Goal: Navigation & Orientation: Find specific page/section

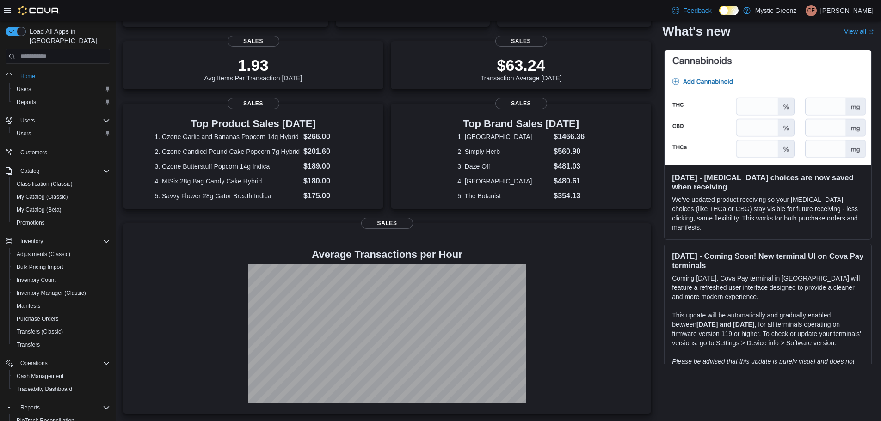
click at [9, 9] on icon at bounding box center [7, 10] width 7 height 7
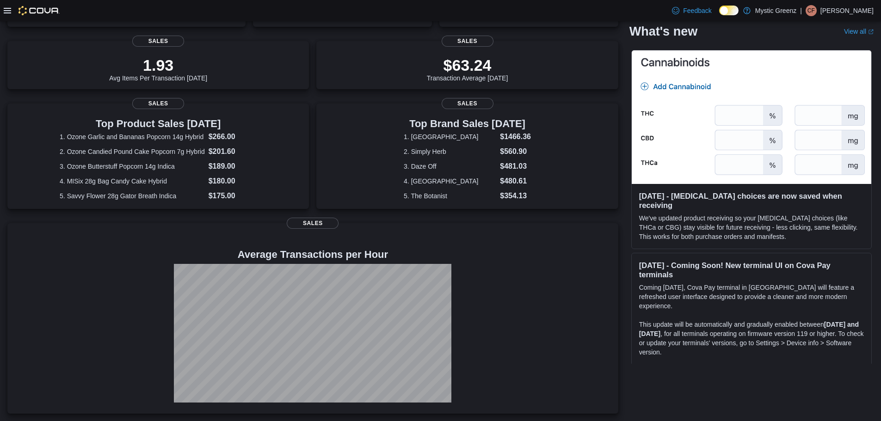
click at [9, 9] on icon at bounding box center [7, 10] width 7 height 7
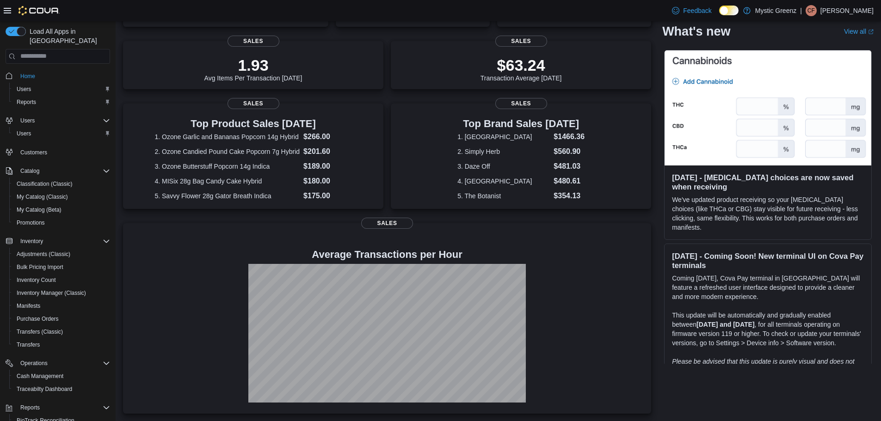
click at [817, 11] on div "| CF Christine Flanagan" at bounding box center [837, 10] width 74 height 11
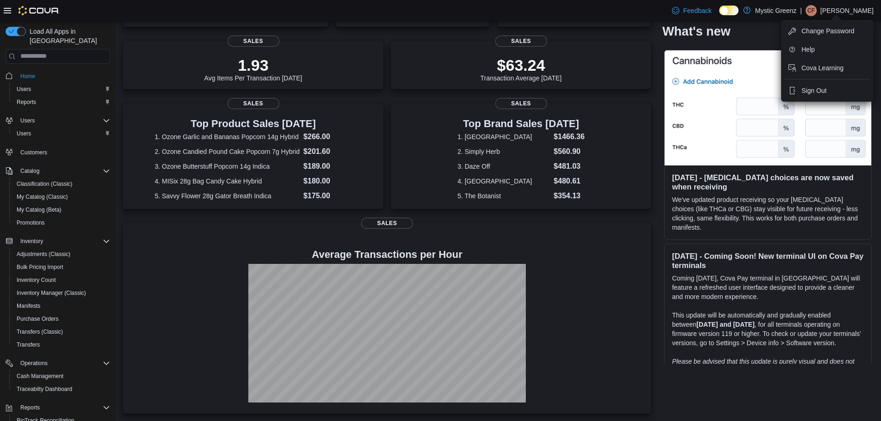
click at [743, 8] on link at bounding box center [746, 10] width 9 height 18
